Goal: Task Accomplishment & Management: Manage account settings

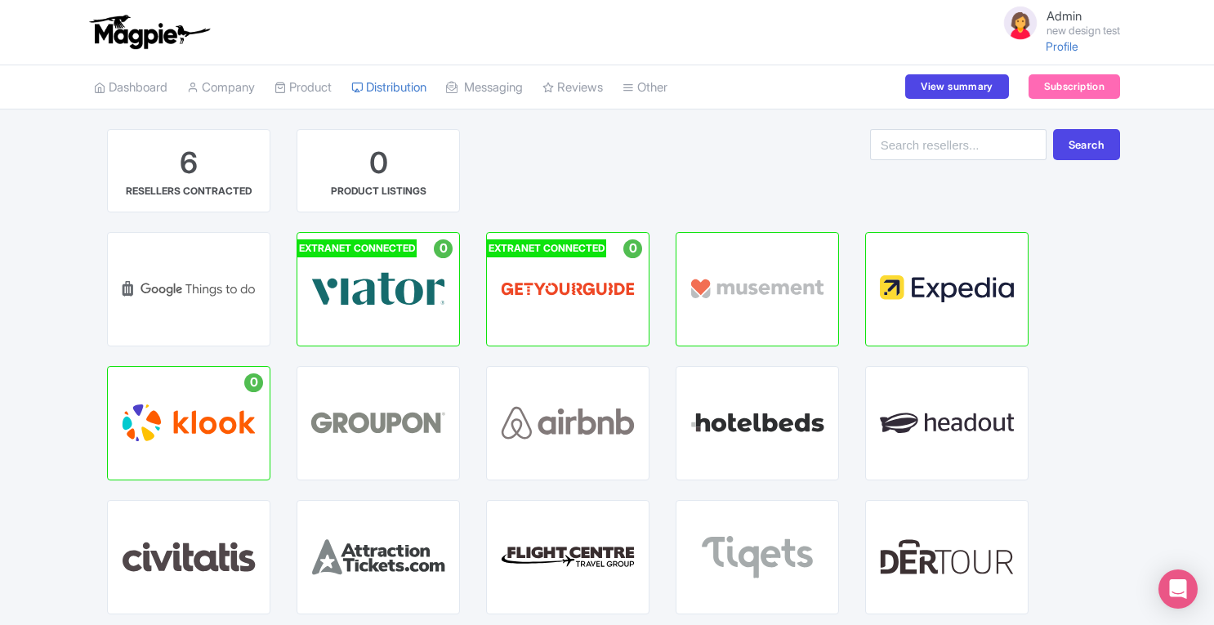
click at [375, 292] on p "HUB" at bounding box center [379, 296] width 42 height 14
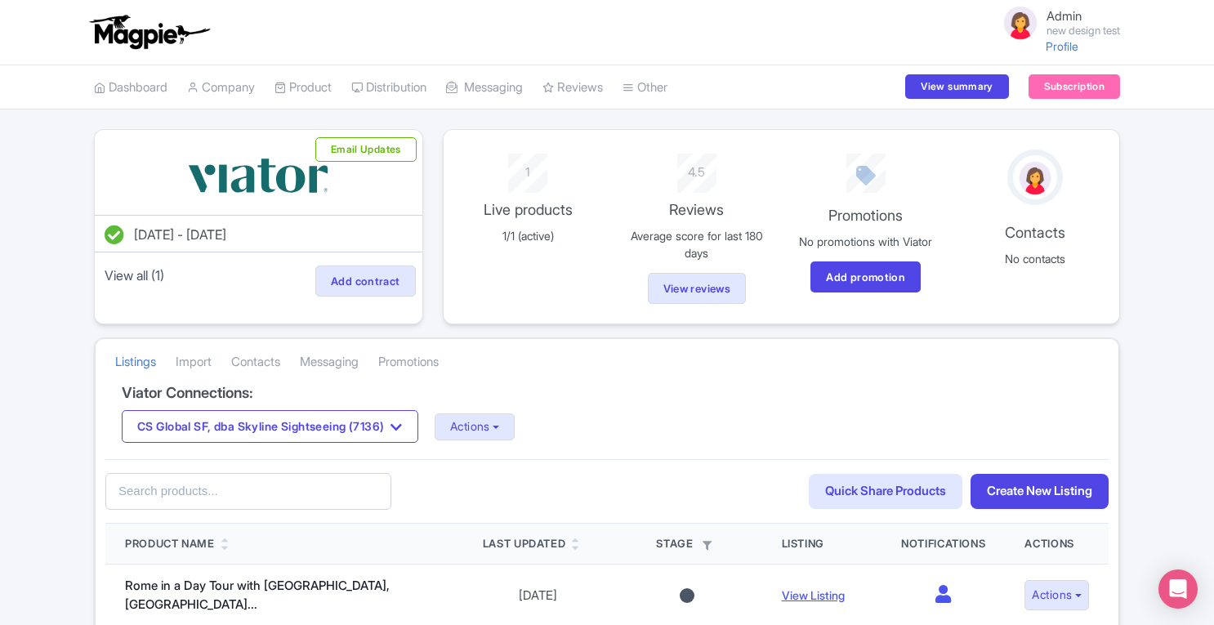
click at [203, 359] on link "Import" at bounding box center [194, 362] width 36 height 45
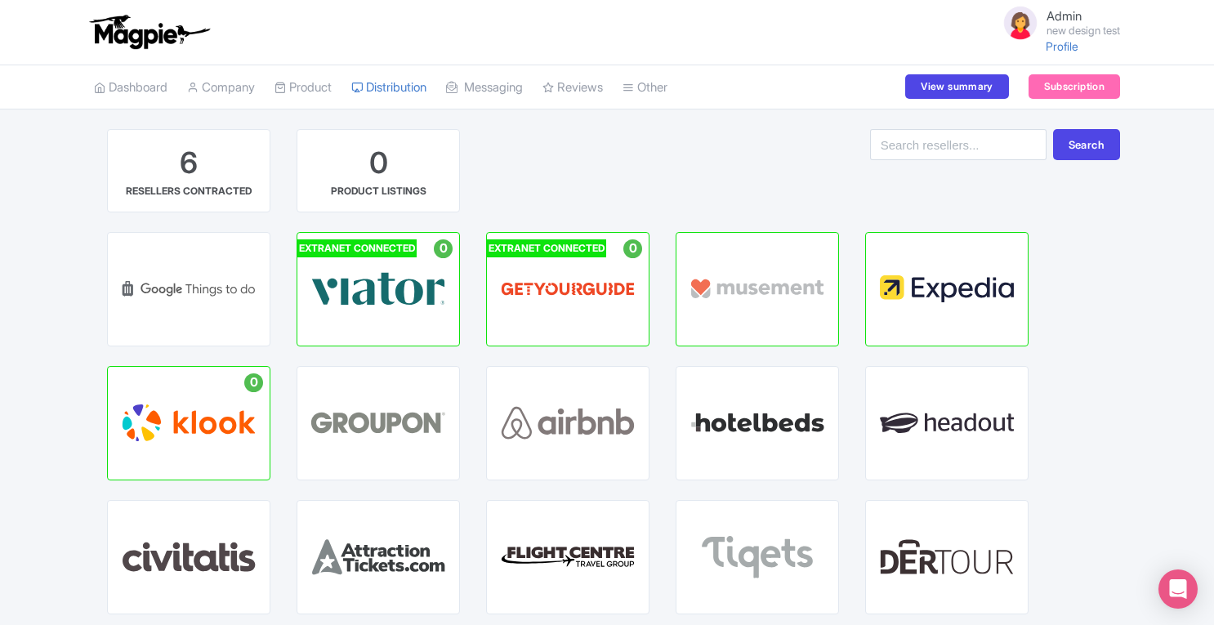
click at [612, 328] on div "GETYOURGUIDE HUB" at bounding box center [568, 289] width 162 height 113
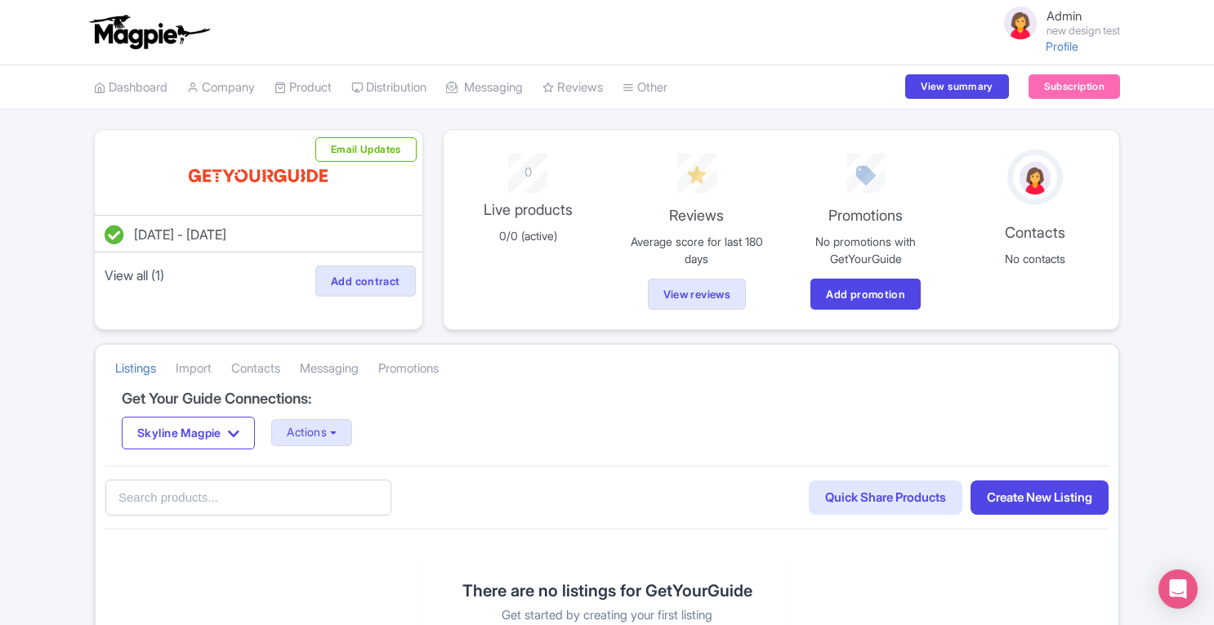
click at [202, 364] on link "Import" at bounding box center [194, 368] width 36 height 45
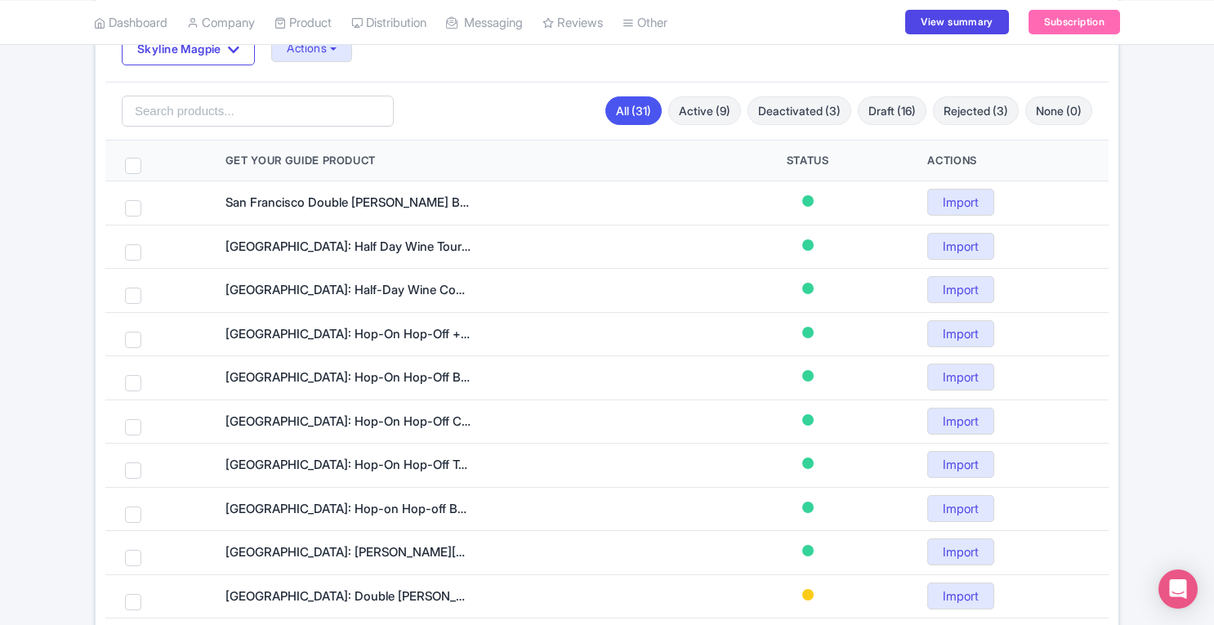
scroll to position [389, 0]
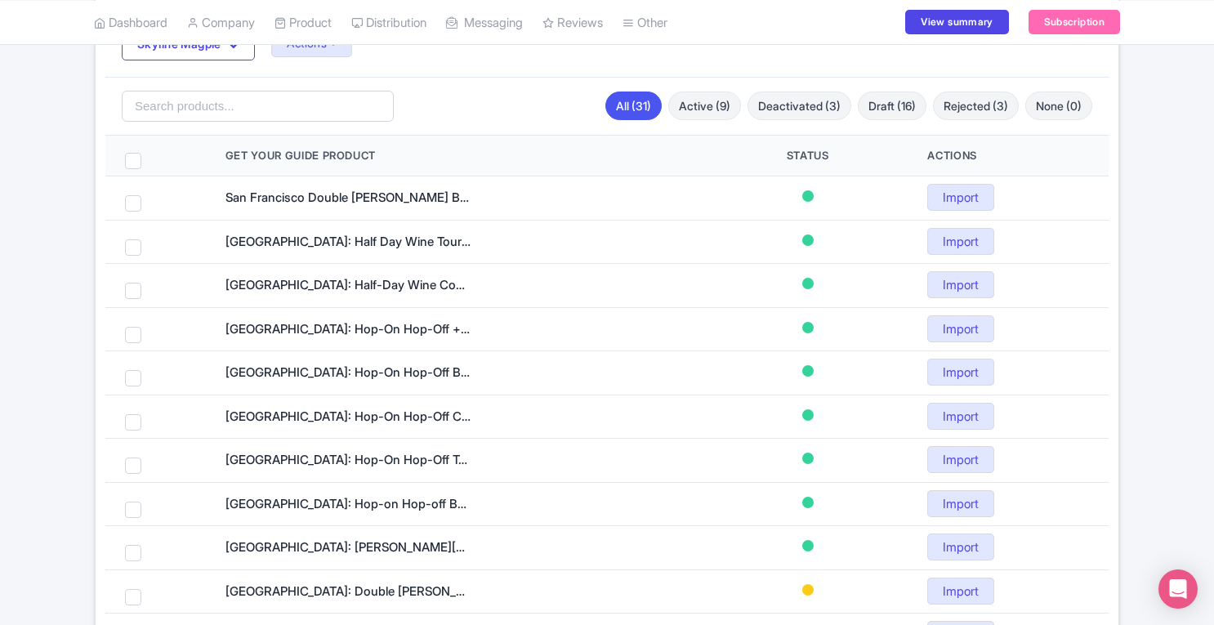
click at [713, 99] on link "Active (9)" at bounding box center [704, 105] width 73 height 29
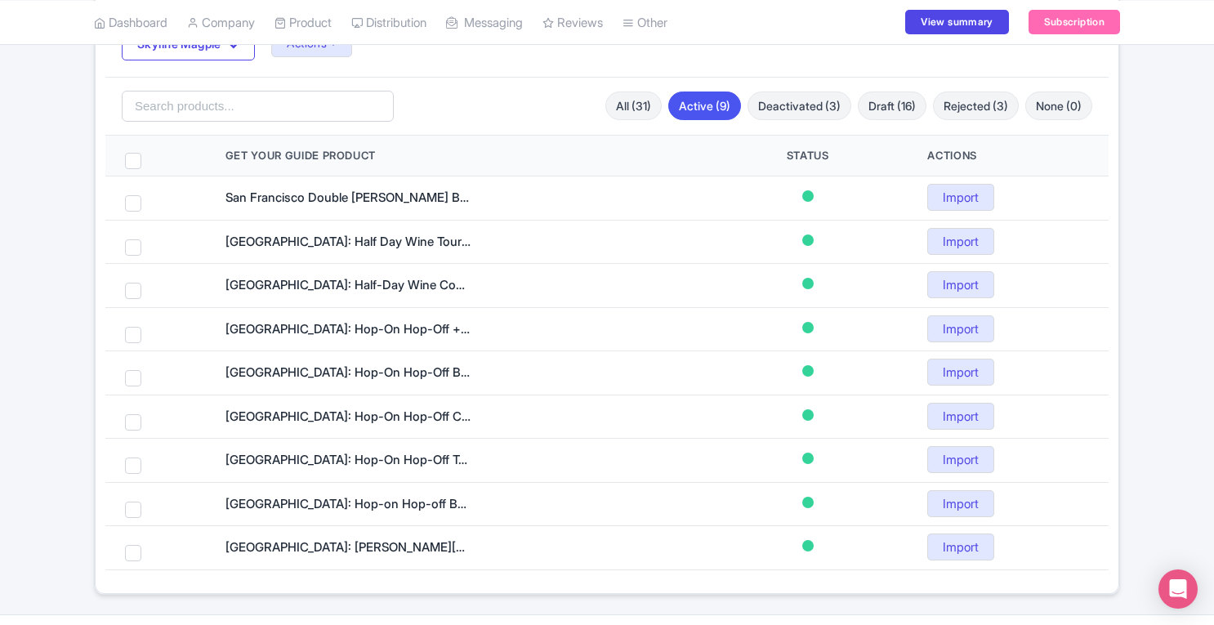
click at [786, 106] on link "Deactivated (3)" at bounding box center [799, 105] width 104 height 29
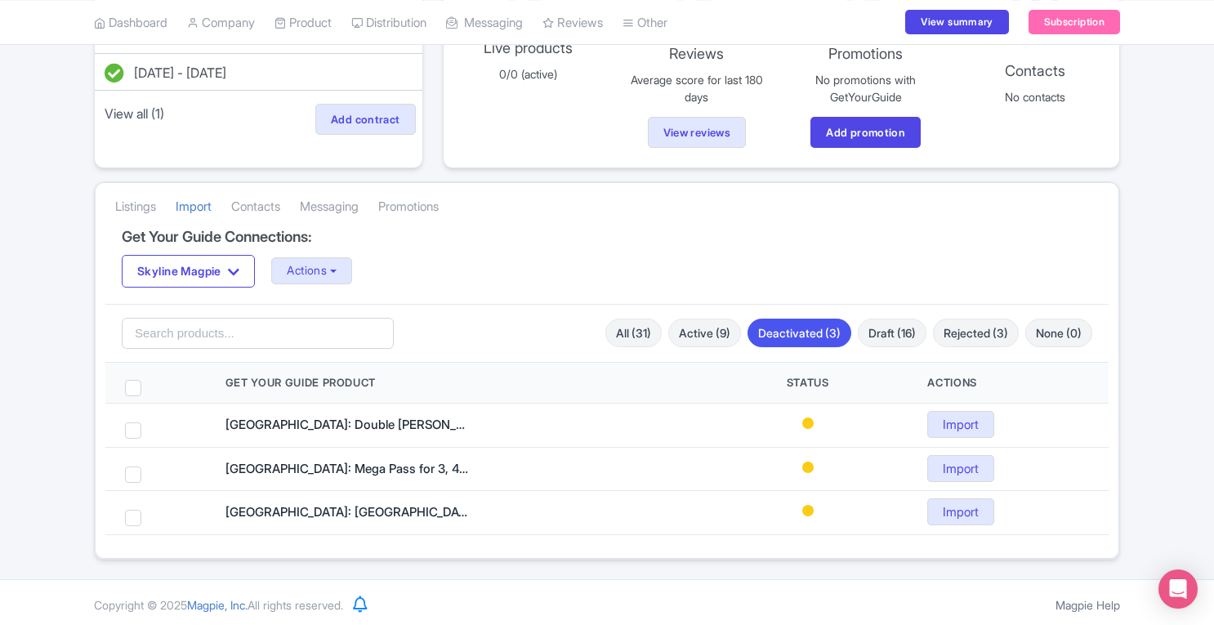
scroll to position [160, 0]
click at [889, 334] on link "Draft (16)" at bounding box center [892, 334] width 69 height 29
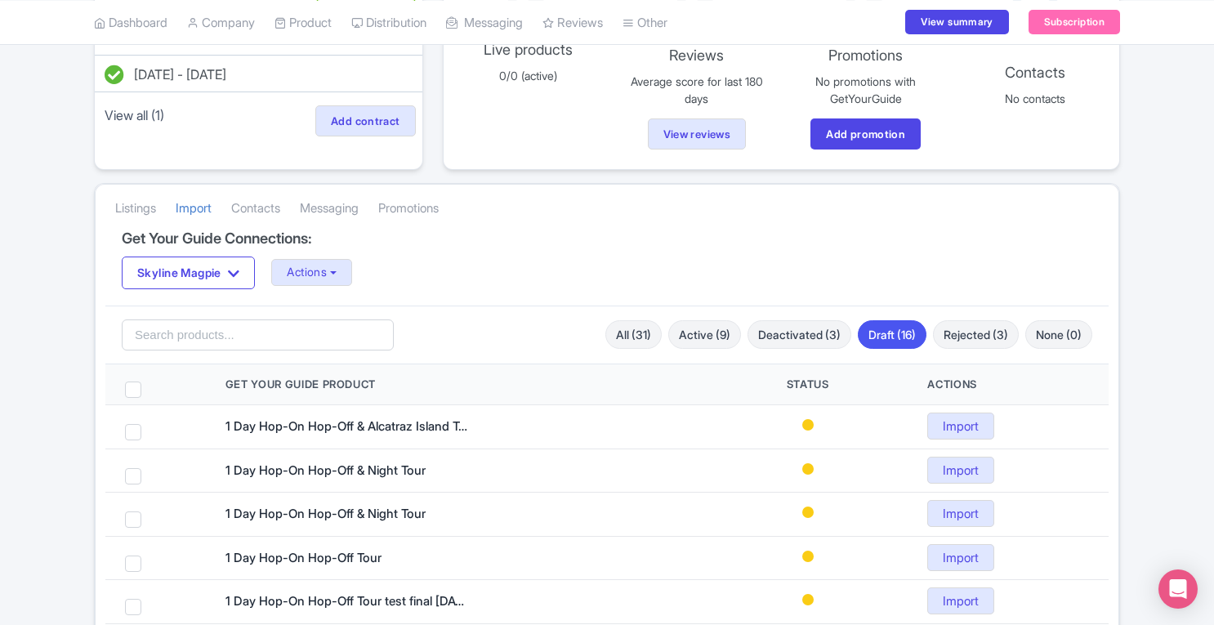
click at [811, 335] on link "Deactivated (3)" at bounding box center [799, 334] width 104 height 29
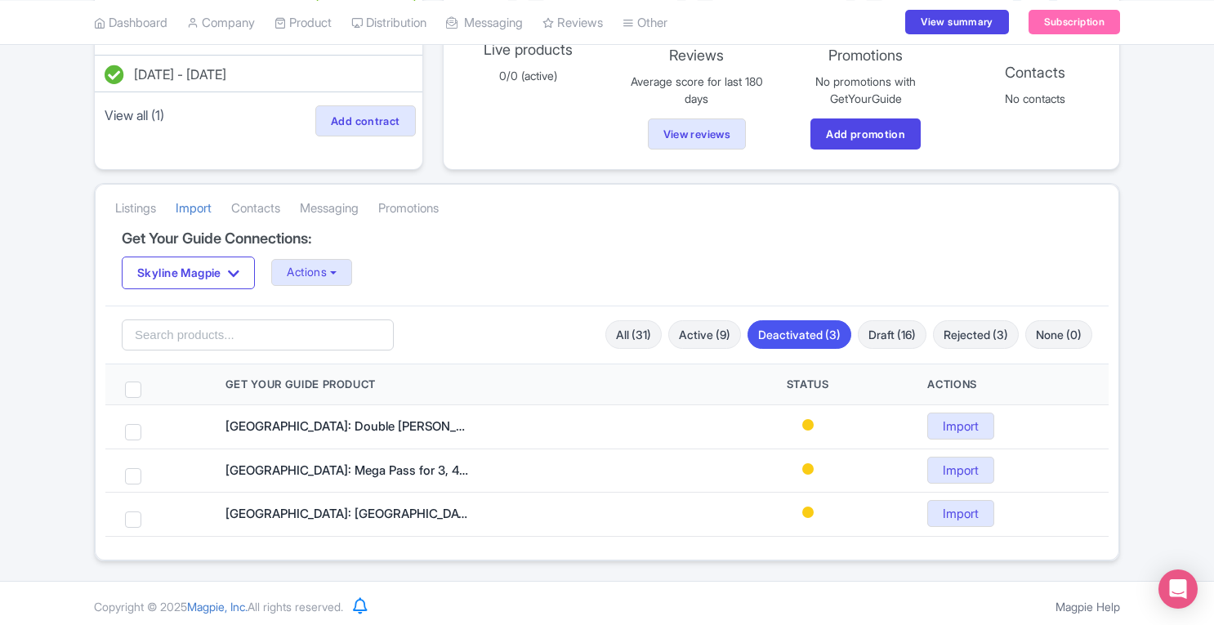
click at [703, 321] on link "Active (9)" at bounding box center [704, 334] width 73 height 29
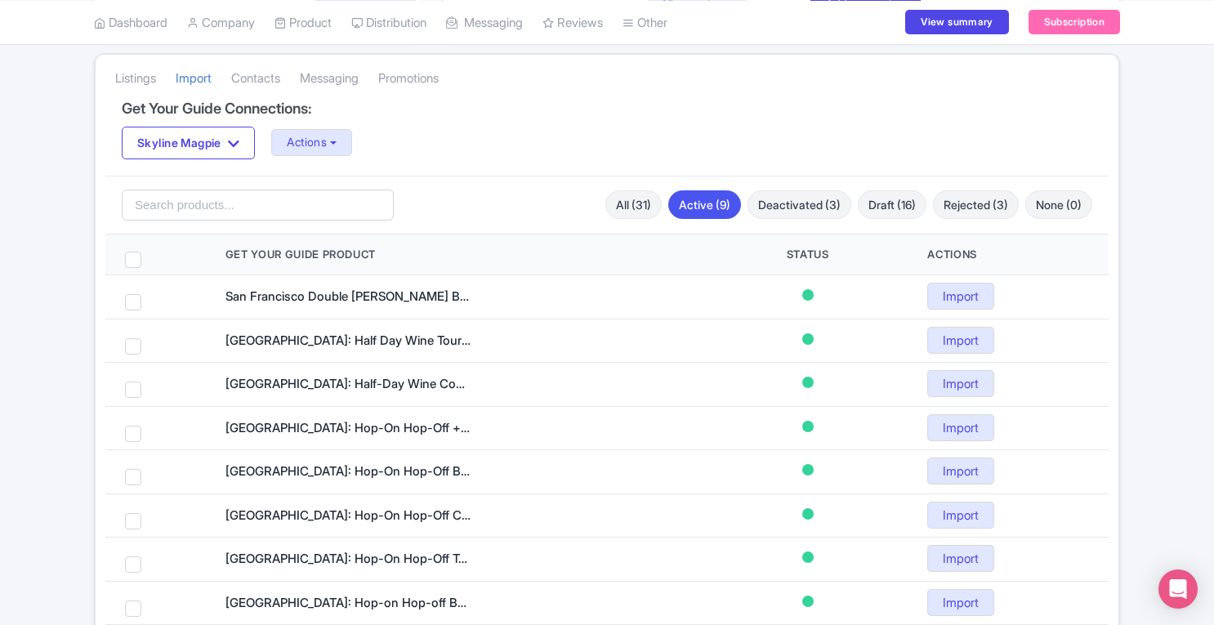
scroll to position [292, 0]
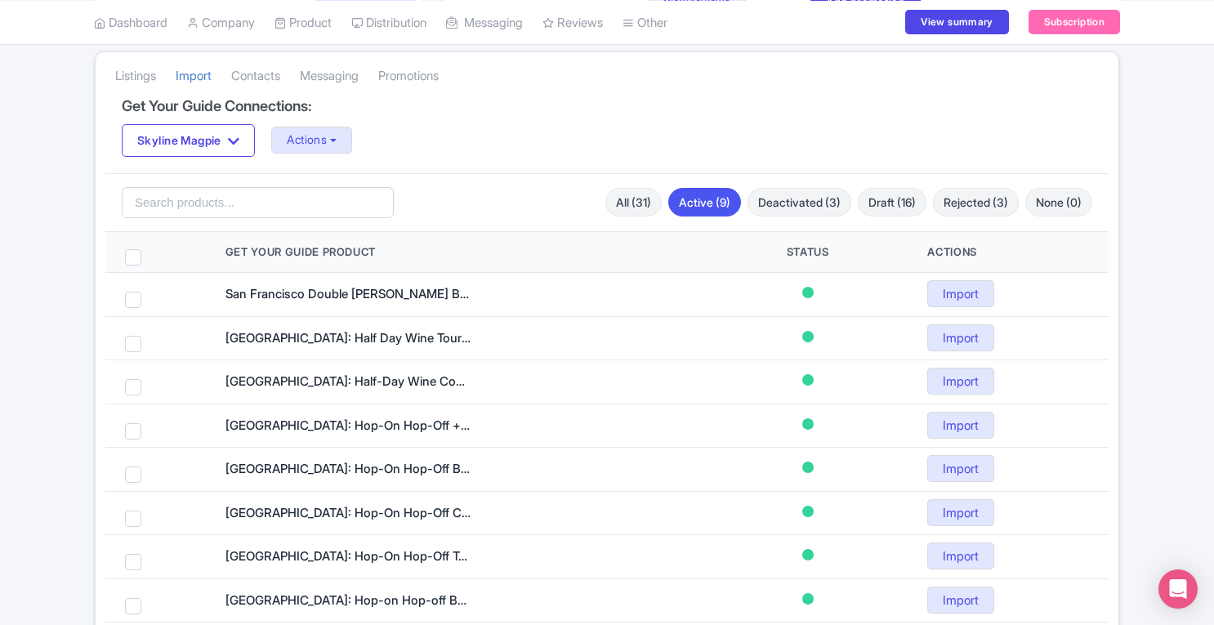
click at [633, 200] on link "All (31)" at bounding box center [633, 202] width 56 height 29
click at [689, 204] on link "Active (9)" at bounding box center [704, 202] width 73 height 29
click at [760, 201] on link "Deactivated (3)" at bounding box center [799, 202] width 104 height 29
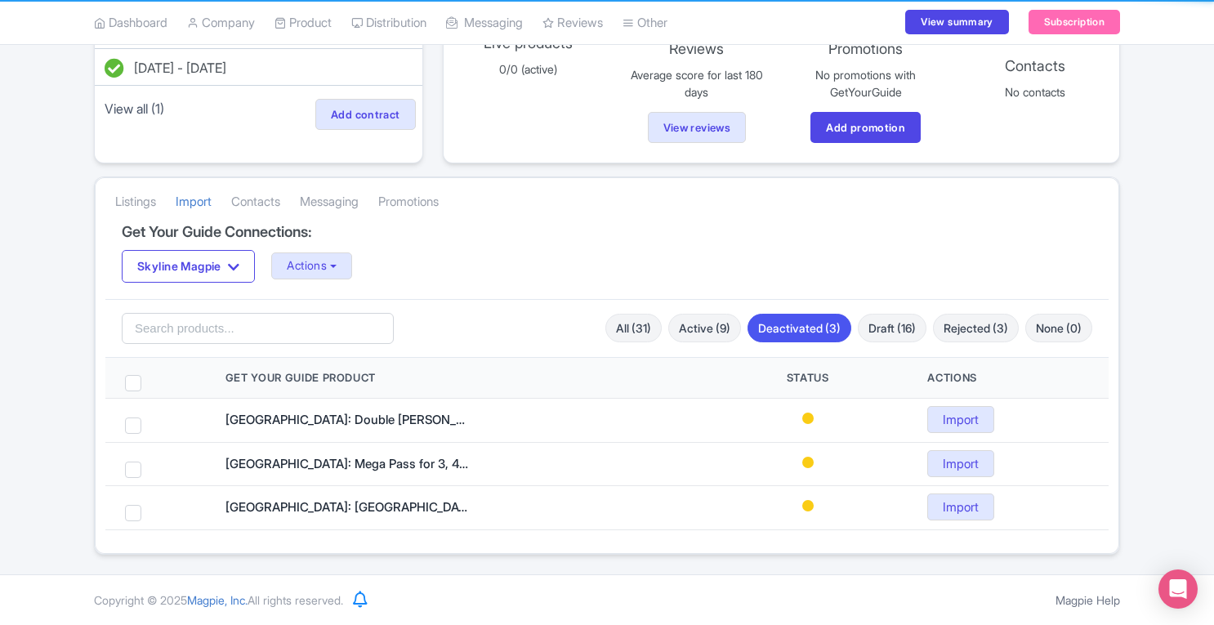
scroll to position [160, 0]
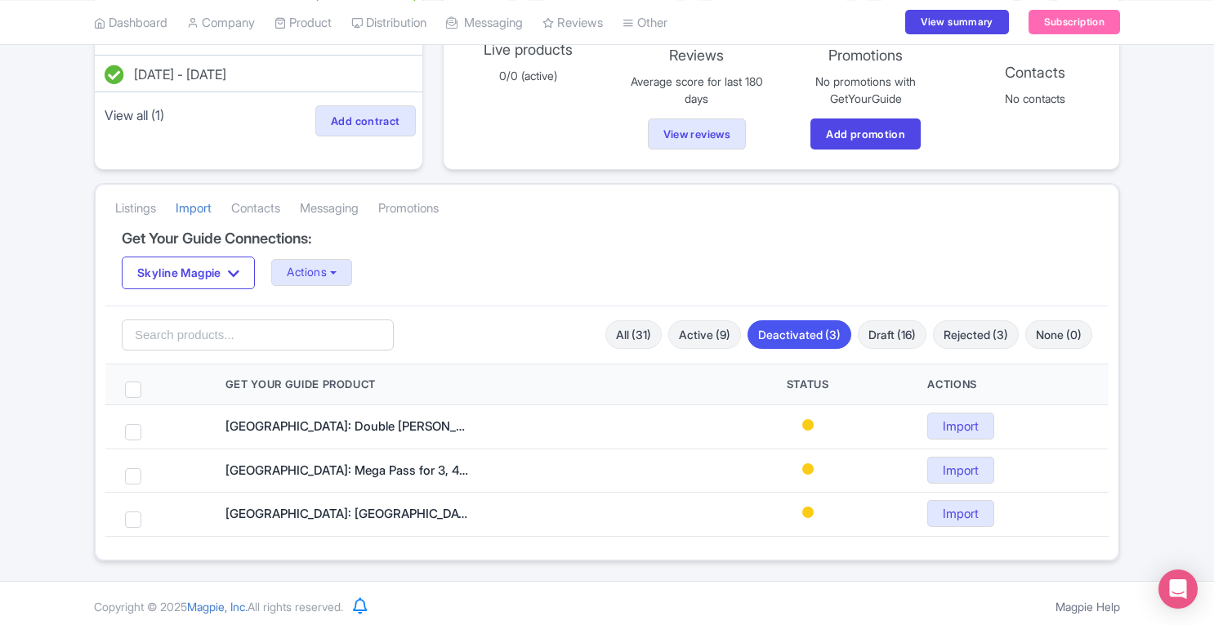
click at [896, 346] on div "Search All (31) Active (9) Deactivated (3) Draft (16) Rejected (3) None (0)" at bounding box center [606, 335] width 1003 height 59
click at [888, 328] on link "Draft (16)" at bounding box center [892, 334] width 69 height 29
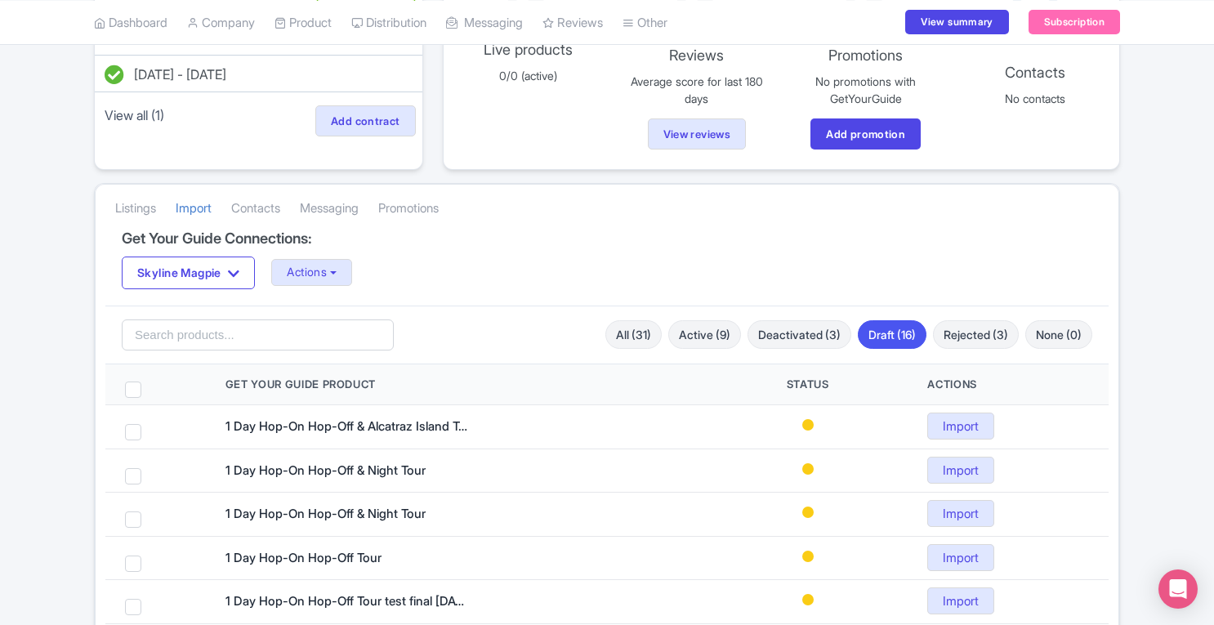
click at [964, 334] on link "Rejected (3)" at bounding box center [976, 334] width 86 height 29
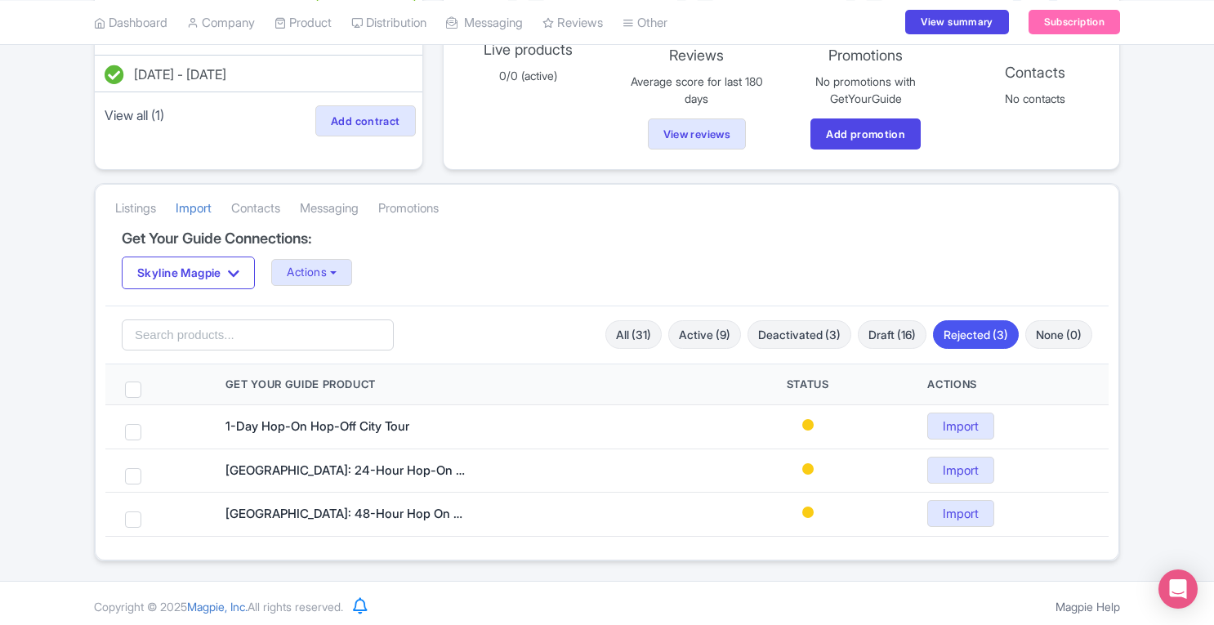
click at [1038, 333] on link "None (0)" at bounding box center [1058, 334] width 67 height 29
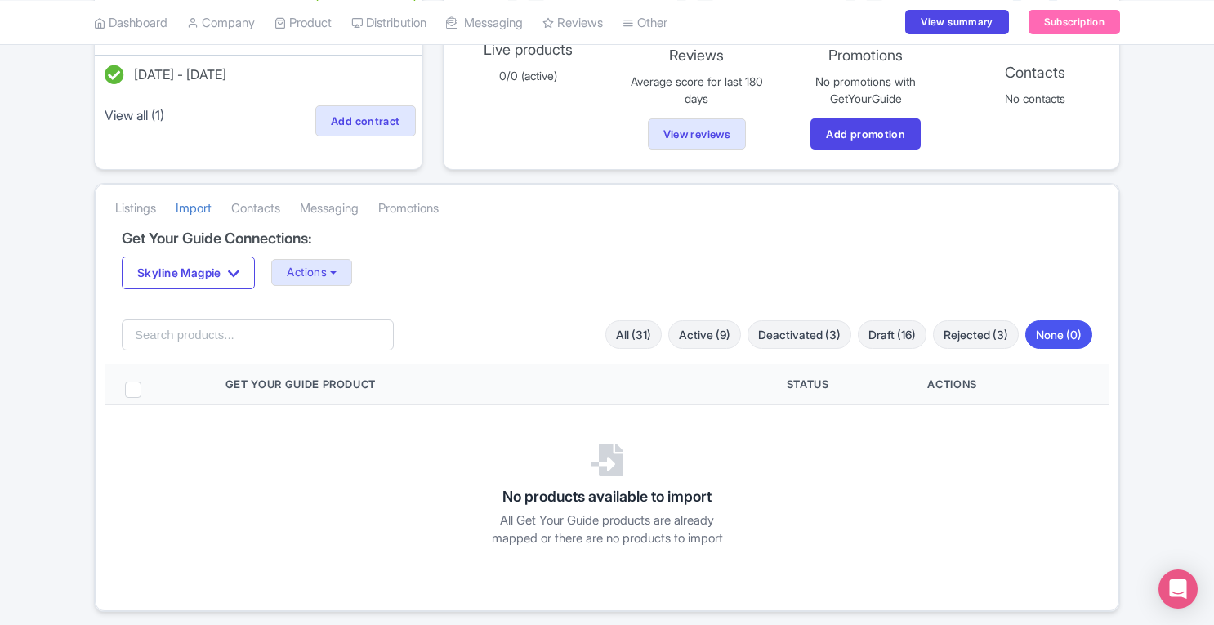
click at [619, 328] on link "All (31)" at bounding box center [633, 334] width 56 height 29
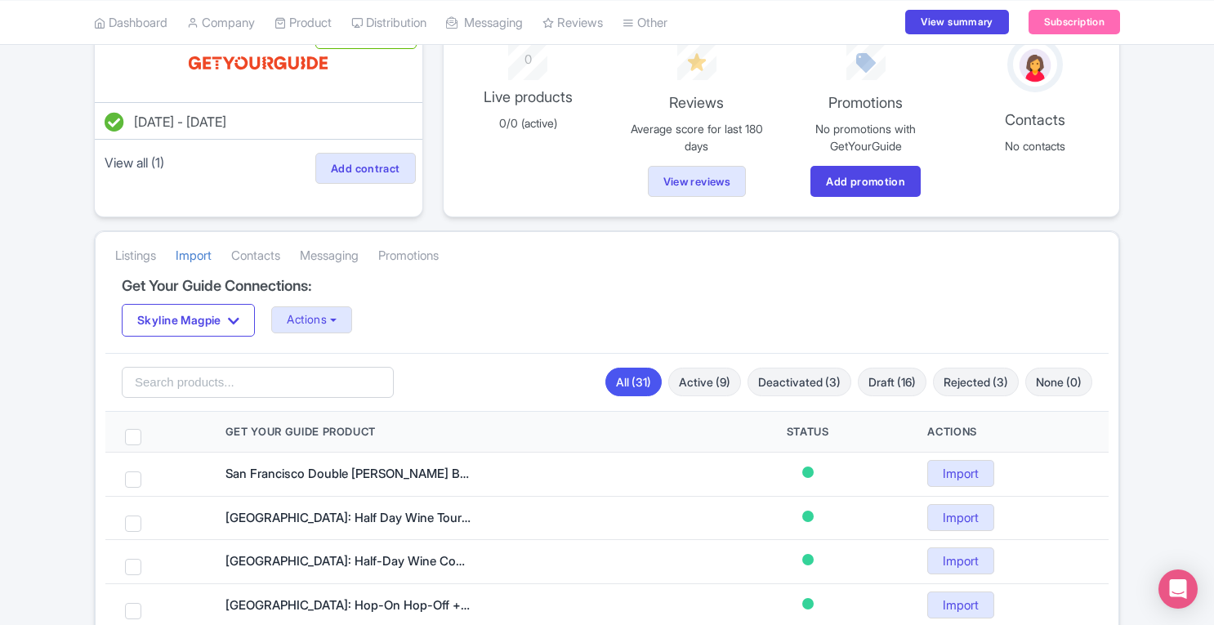
scroll to position [106, 0]
